Goal: Task Accomplishment & Management: Use online tool/utility

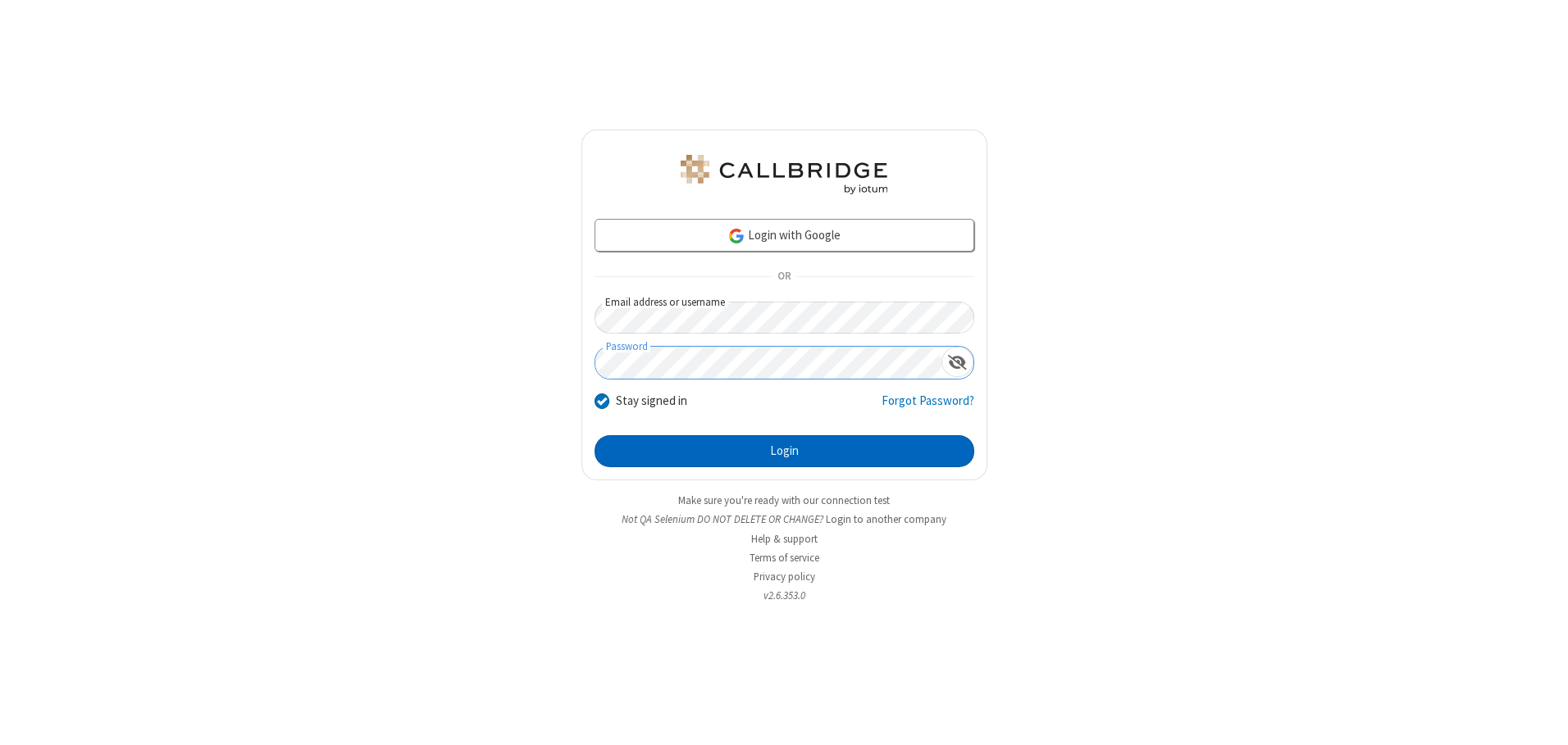
click at [784, 451] on button "Login" at bounding box center [784, 452] width 380 height 33
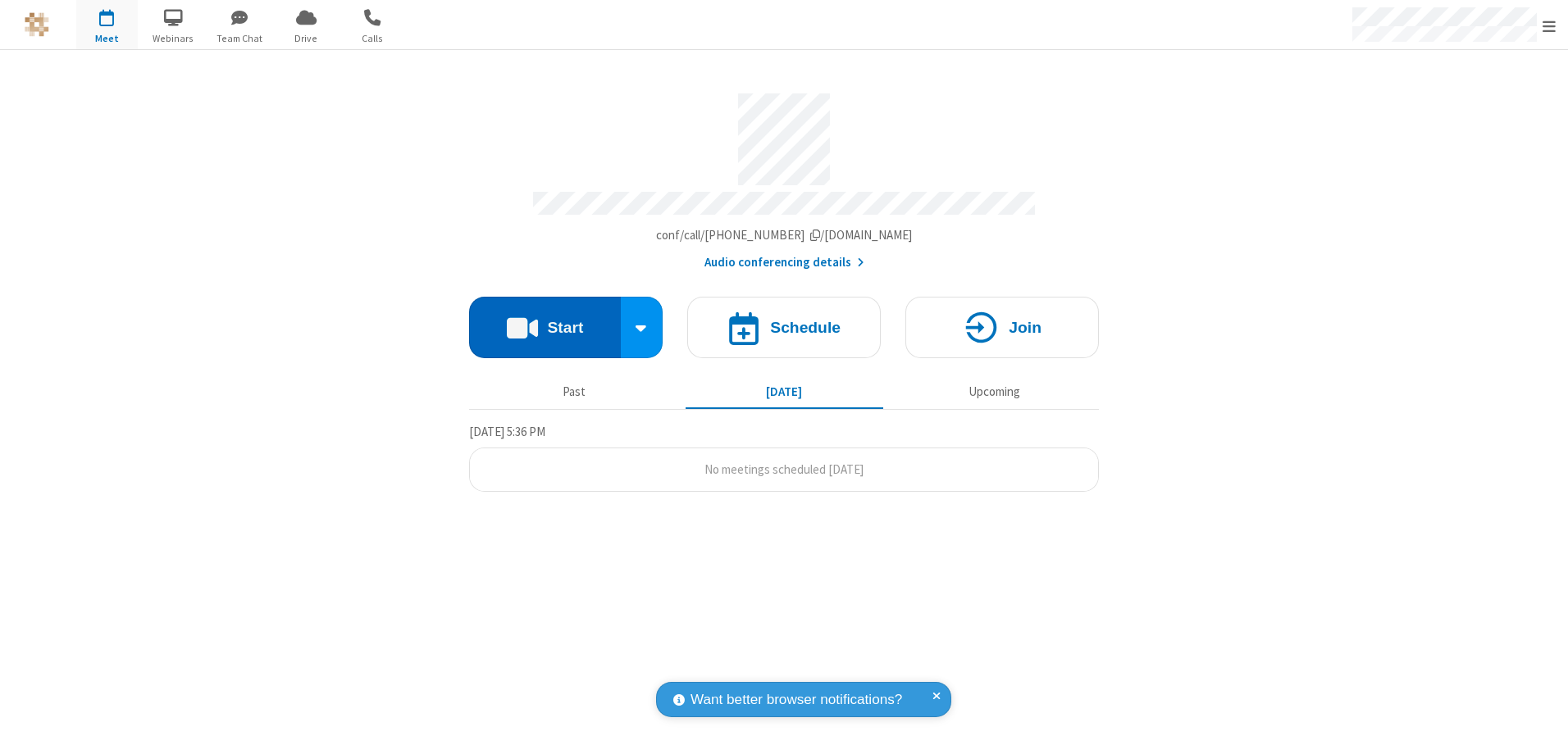
click at [545, 321] on button "Start" at bounding box center [545, 327] width 152 height 62
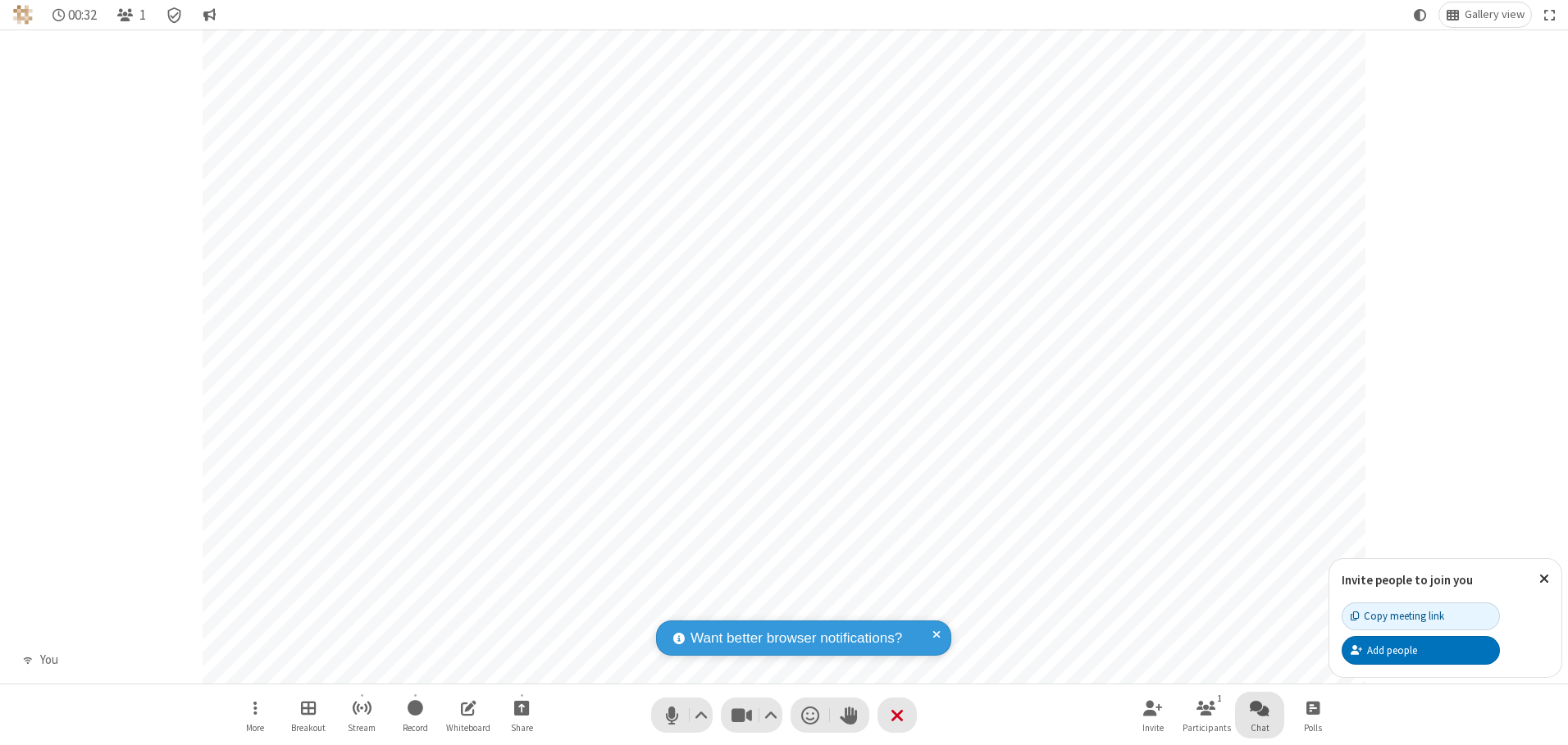
click at [1260, 708] on span "Open chat" at bounding box center [1259, 708] width 20 height 21
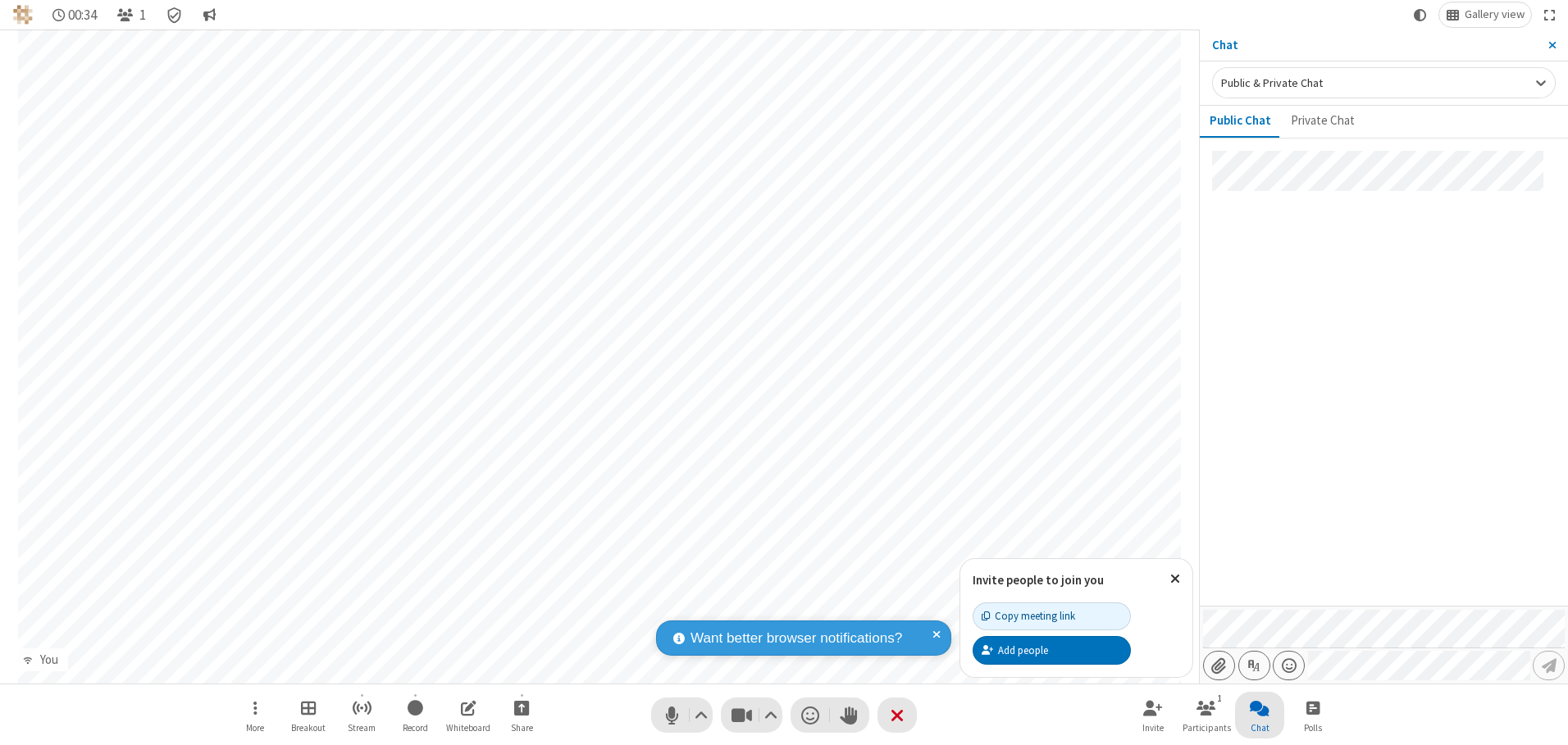
type input "C:\fakepath\doc_test.docx"
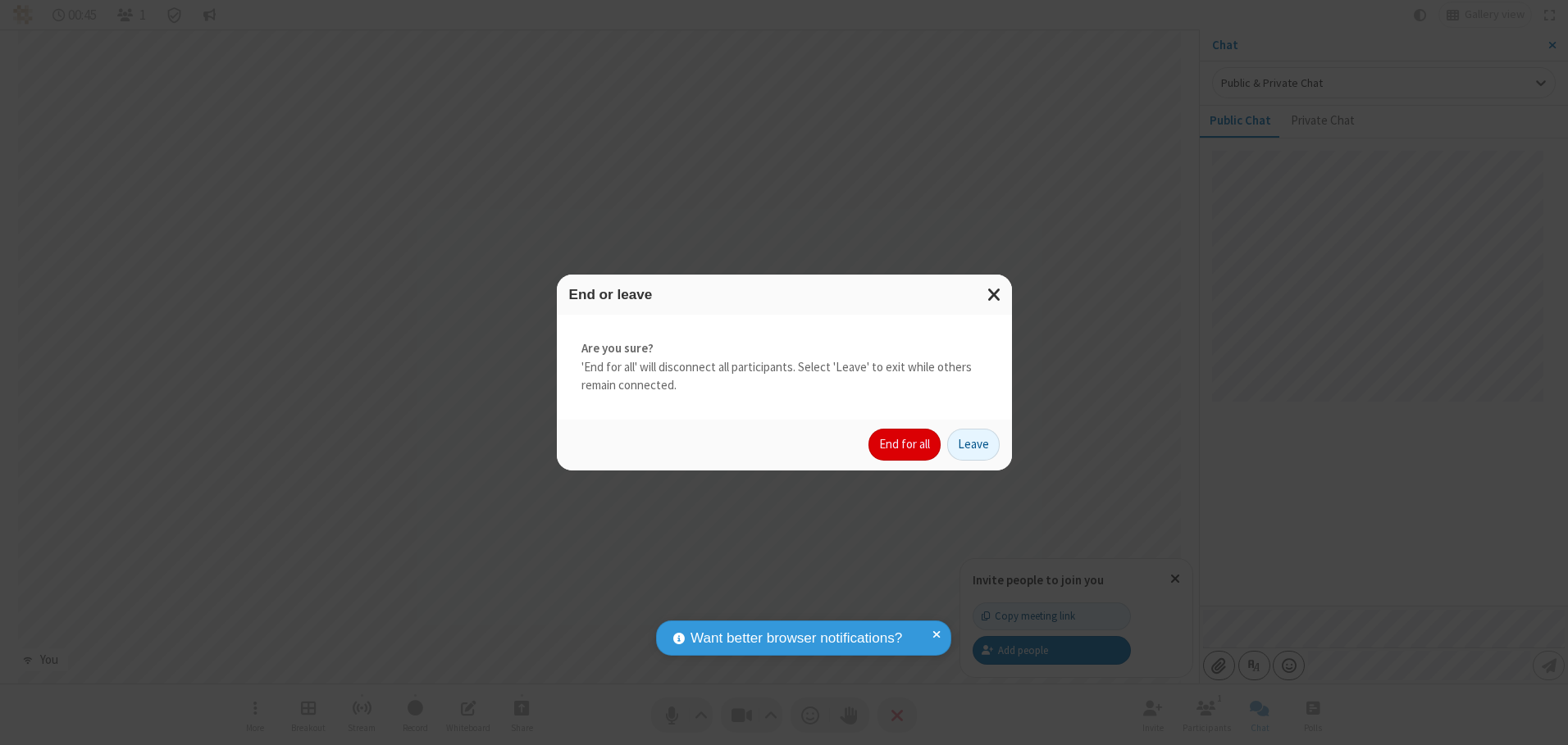
click at [906, 444] on button "End for all" at bounding box center [905, 445] width 72 height 33
